Goal: Information Seeking & Learning: Learn about a topic

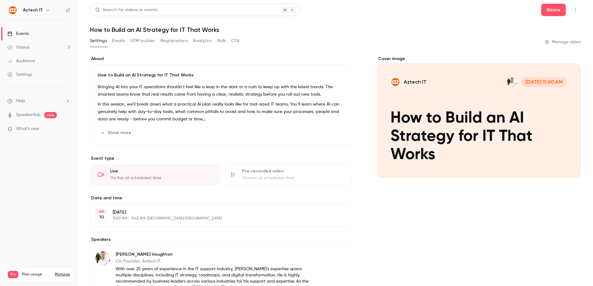
click at [37, 34] on link "Events" at bounding box center [39, 34] width 78 height 14
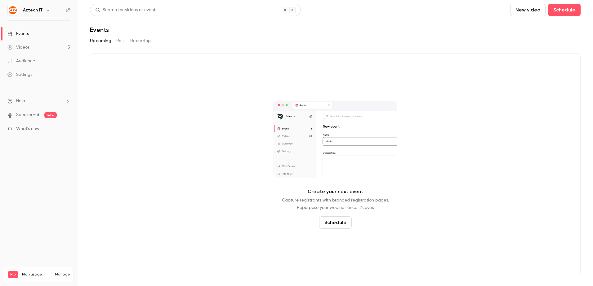
drag, startPoint x: 45, startPoint y: 49, endPoint x: 42, endPoint y: 50, distance: 3.4
click at [44, 49] on link "Videos 5" at bounding box center [39, 48] width 78 height 14
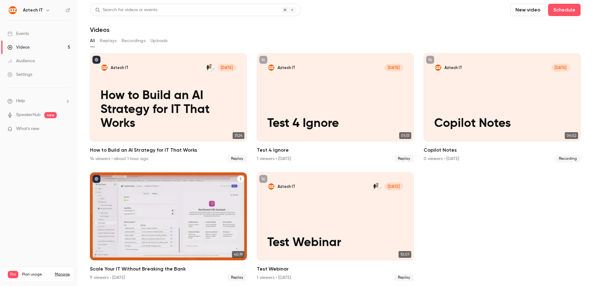
click at [143, 219] on div "Aztech IT M S [DATE] Scale Your IT Without Breaking the Bank" at bounding box center [168, 217] width 157 height 88
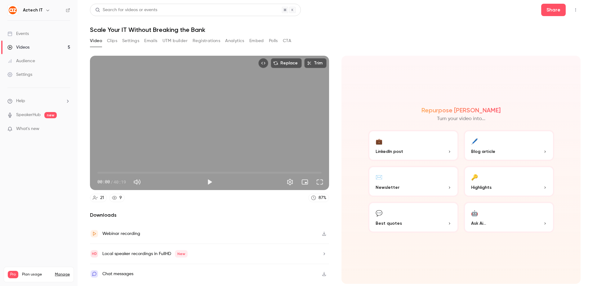
click at [202, 41] on button "Registrations" at bounding box center [207, 41] width 28 height 10
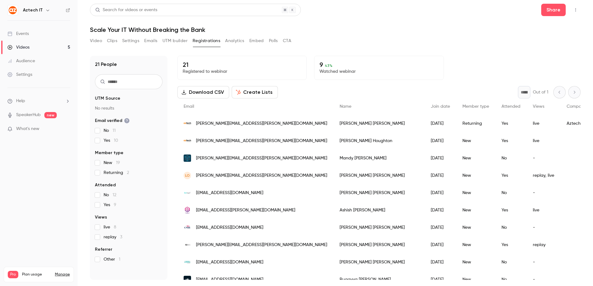
click at [206, 41] on button "Registrations" at bounding box center [207, 41] width 28 height 10
click at [25, 49] on div "Videos" at bounding box center [18, 47] width 22 height 6
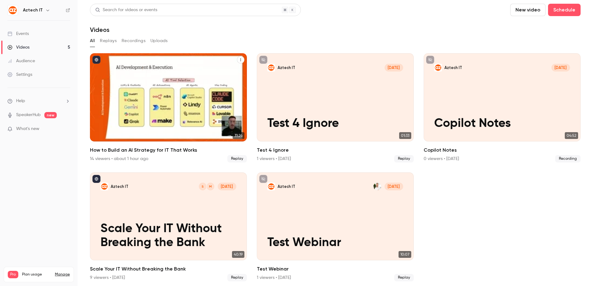
click at [161, 102] on p "How to Build an AI Strategy for IT That Works" at bounding box center [168, 110] width 136 height 42
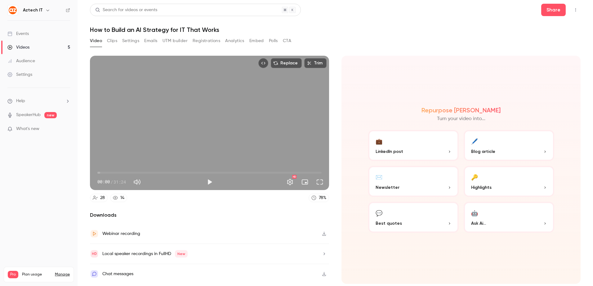
click at [206, 39] on button "Registrations" at bounding box center [207, 41] width 28 height 10
